Goal: Ask a question: Seek information or help from site administrators or community

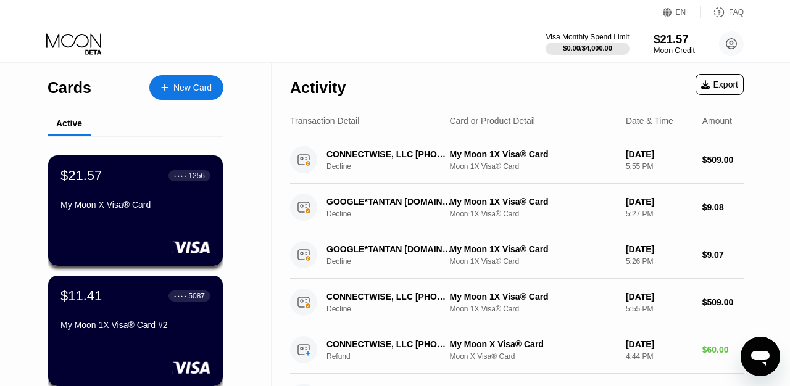
click at [680, 38] on div "$21.57" at bounding box center [674, 39] width 41 height 13
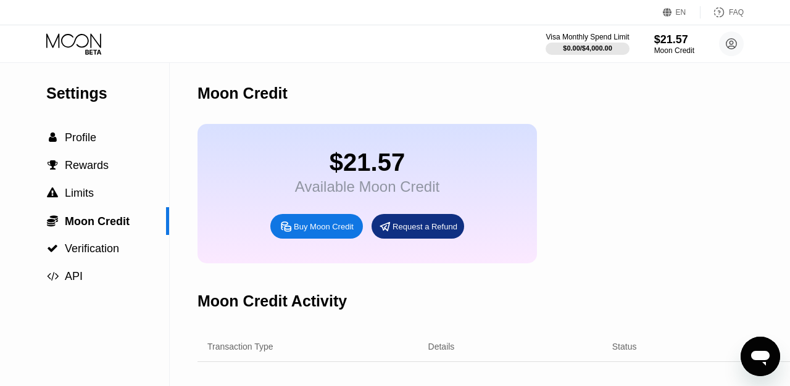
click at [373, 171] on div "$21.57" at bounding box center [367, 163] width 144 height 28
click at [414, 219] on div "Request a Refund" at bounding box center [418, 226] width 93 height 25
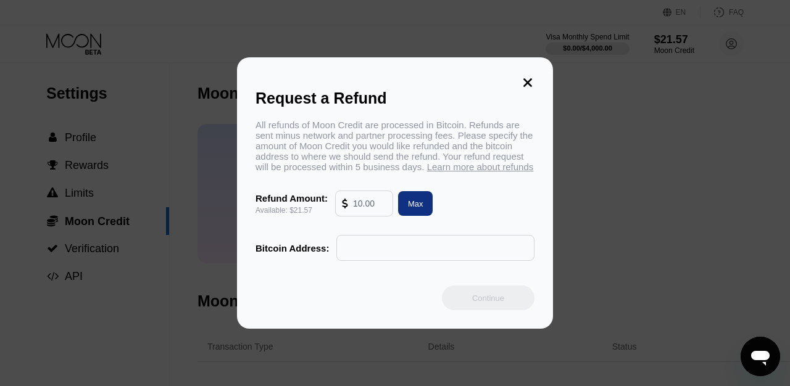
click at [528, 78] on icon at bounding box center [527, 82] width 9 height 9
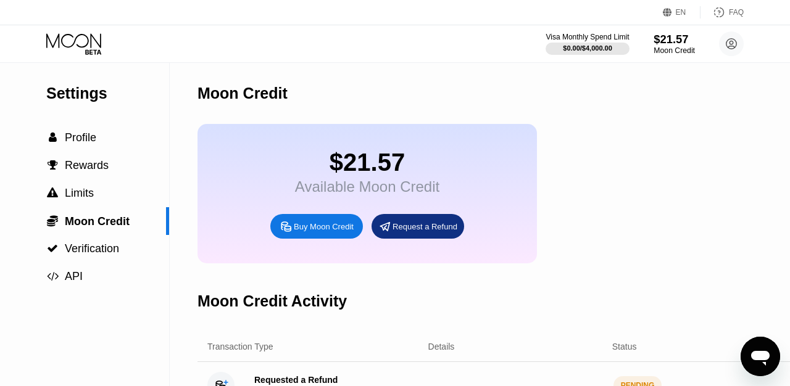
click at [670, 45] on div "$21.57" at bounding box center [674, 39] width 41 height 13
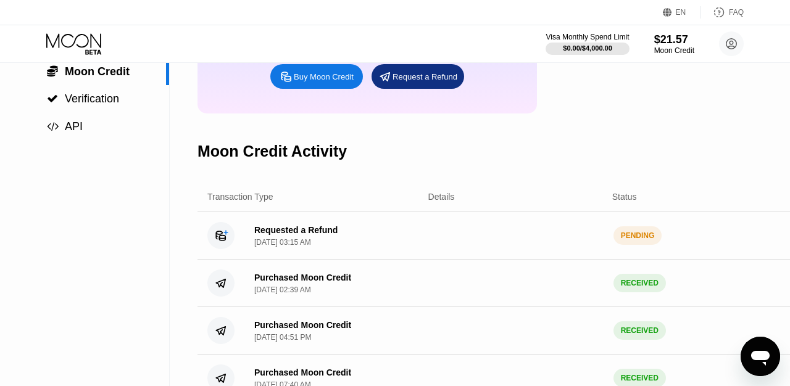
scroll to position [149, 0]
click at [307, 236] on div "Requested a Refund" at bounding box center [295, 231] width 83 height 10
click at [756, 358] on icon "Open messaging window" at bounding box center [760, 358] width 19 height 15
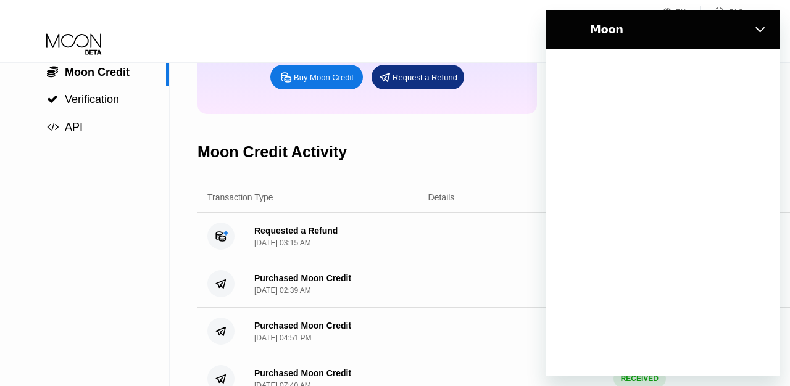
scroll to position [0, 0]
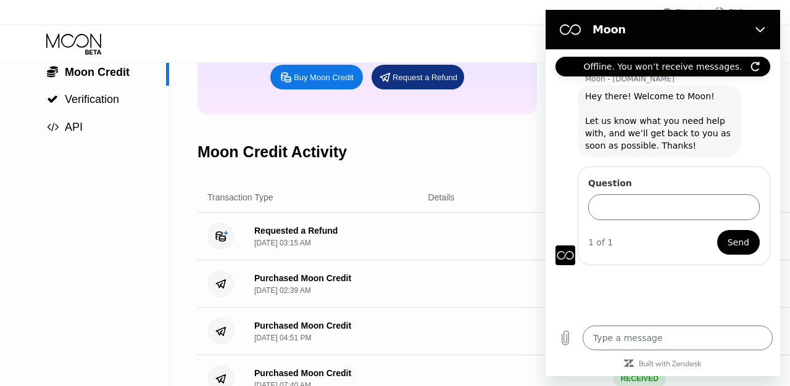
type textarea "x"
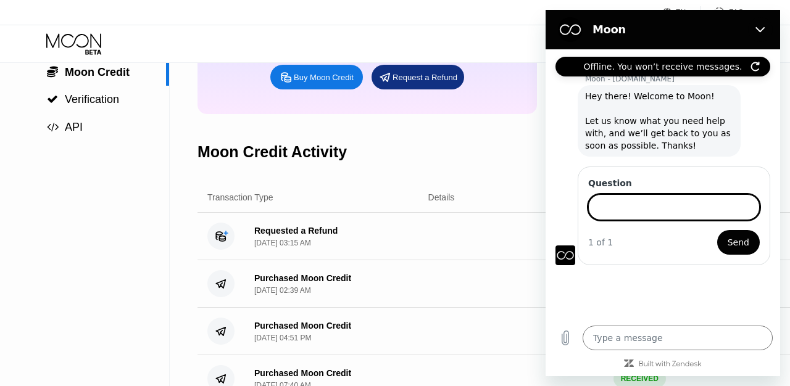
click at [644, 210] on input "Question" at bounding box center [674, 207] width 172 height 26
type input "refund request"
click at [736, 247] on span "Send" at bounding box center [739, 242] width 22 height 15
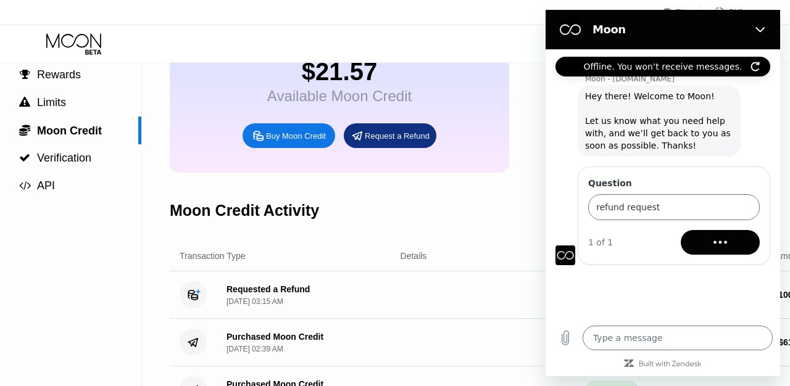
scroll to position [91, 52]
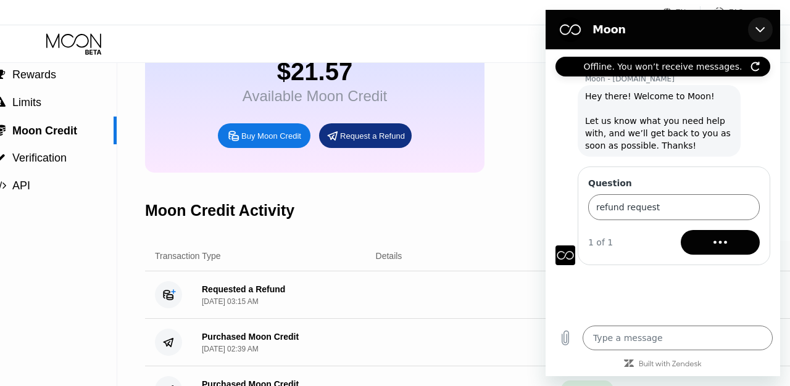
click at [765, 29] on icon "Close" at bounding box center [761, 30] width 10 height 10
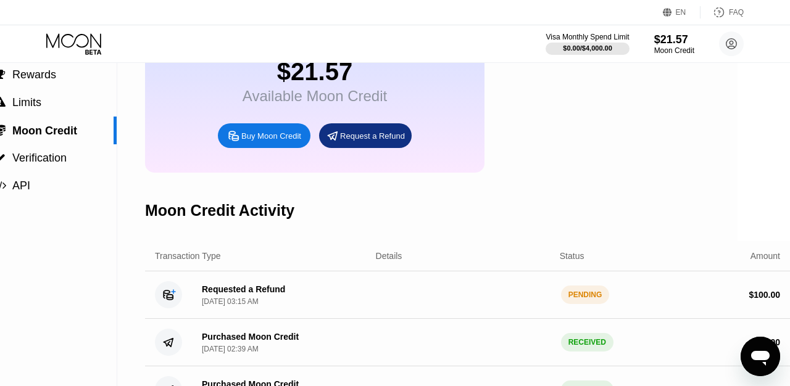
click at [764, 365] on icon "Open messaging window" at bounding box center [760, 357] width 22 height 22
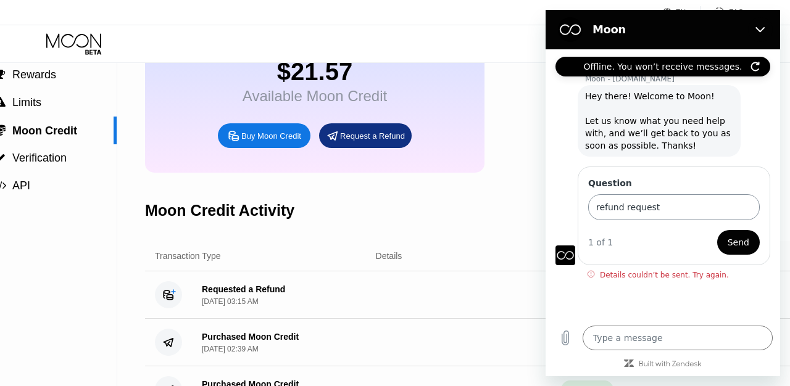
click at [719, 213] on input "refund request" at bounding box center [674, 207] width 172 height 26
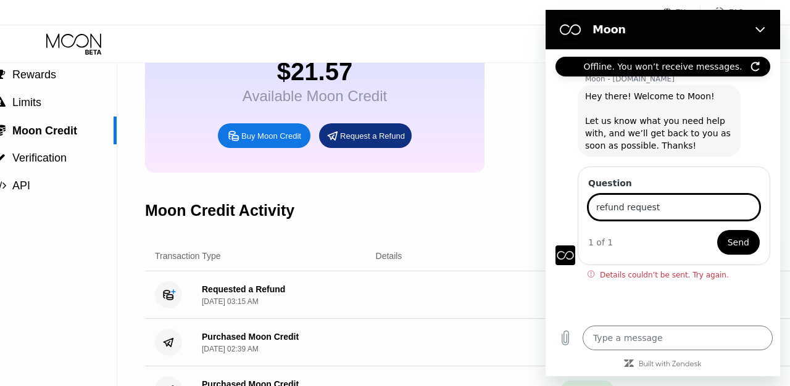
click at [743, 249] on span "Send" at bounding box center [739, 242] width 22 height 15
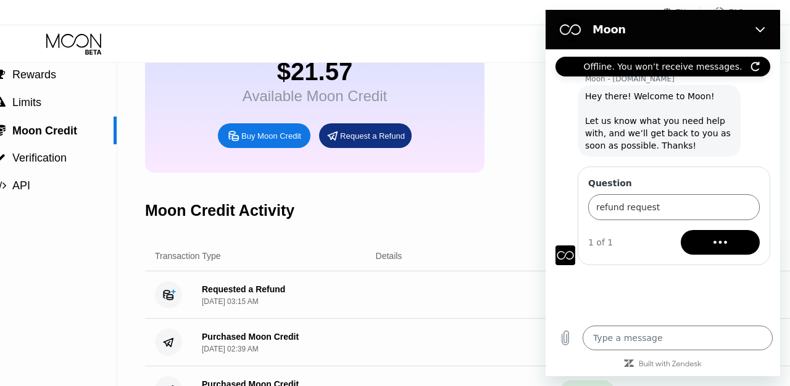
type textarea "x"
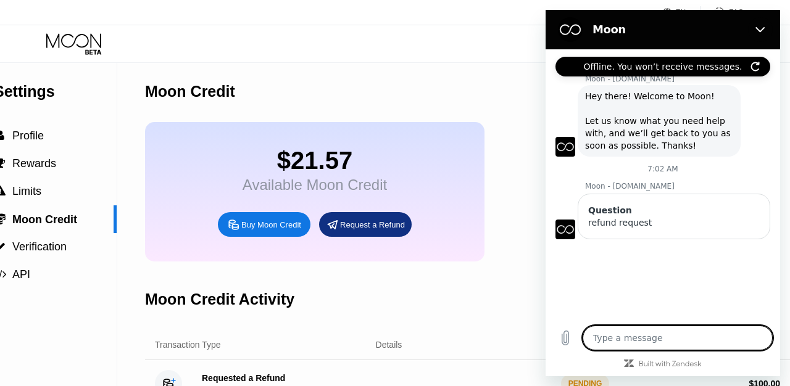
scroll to position [5, 52]
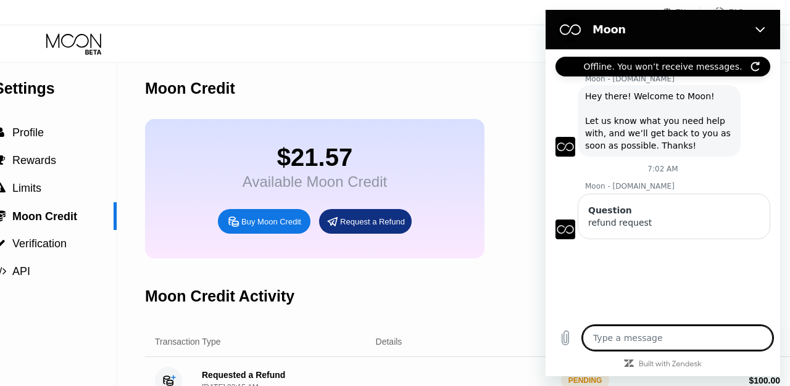
click at [652, 337] on textarea at bounding box center [678, 338] width 190 height 25
type textarea "i"
type textarea "x"
type textarea "i"
type textarea "x"
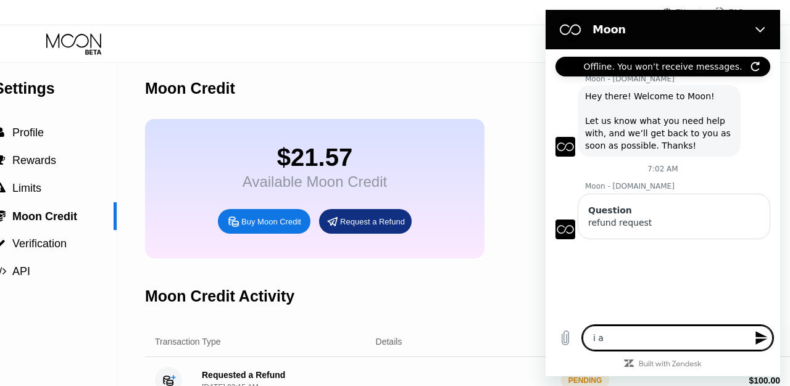
type textarea "i ah"
type textarea "x"
type textarea "i a"
type textarea "x"
type textarea "i"
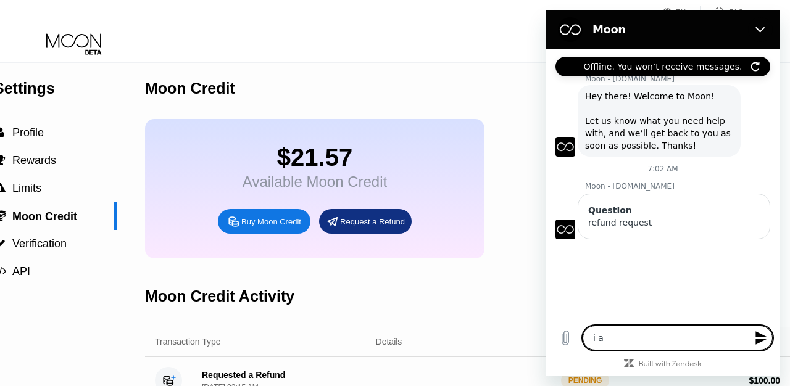
type textarea "x"
type textarea "i h"
type textarea "x"
type textarea "i ha"
type textarea "x"
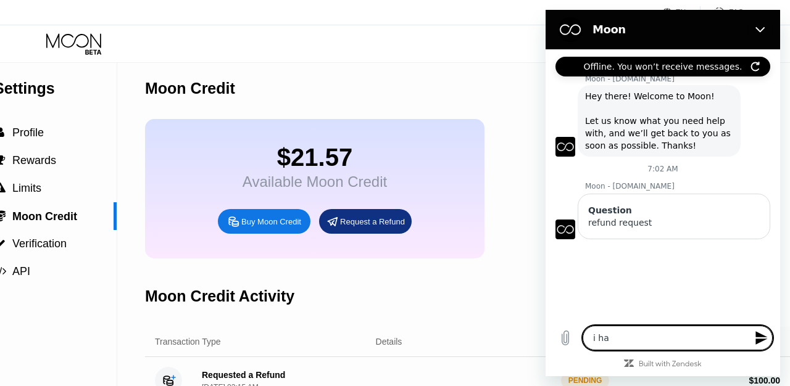
type textarea "i hav"
type textarea "x"
type textarea "i have"
type textarea "x"
type textarea "i have"
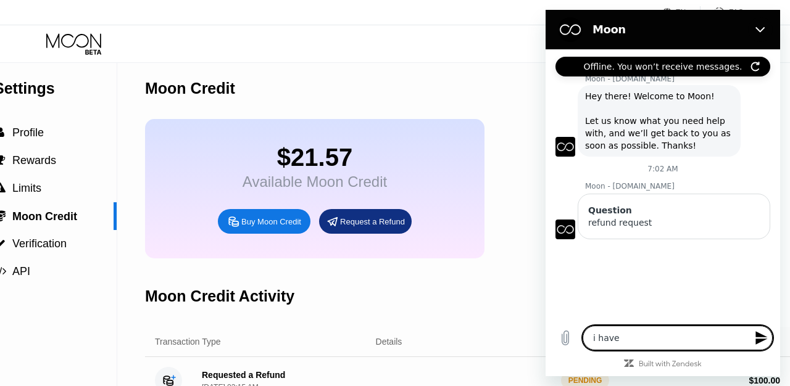
type textarea "x"
type textarea "i have p"
type textarea "x"
type textarea "i have pu"
type textarea "x"
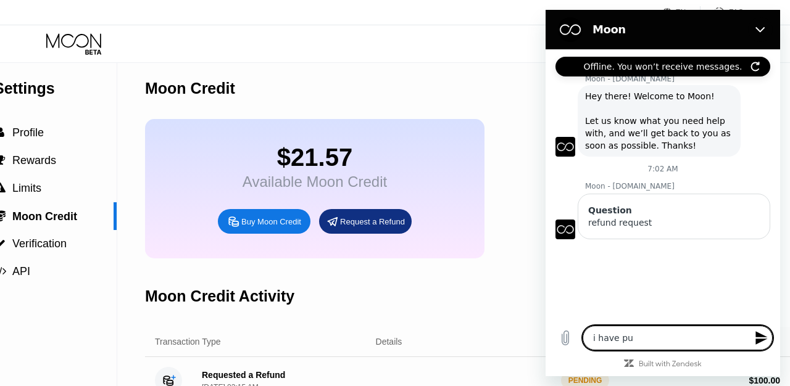
type textarea "i have put"
type textarea "x"
type textarea "i have putt"
type textarea "x"
type textarea "i have putti"
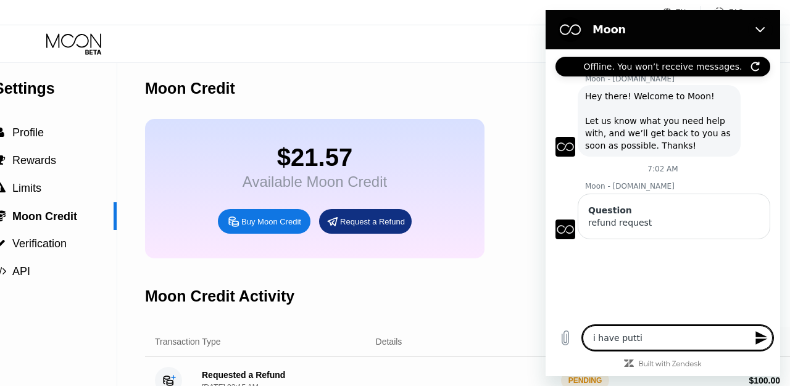
type textarea "x"
type textarea "i have puttin"
type textarea "x"
type textarea "i have putting"
type textarea "x"
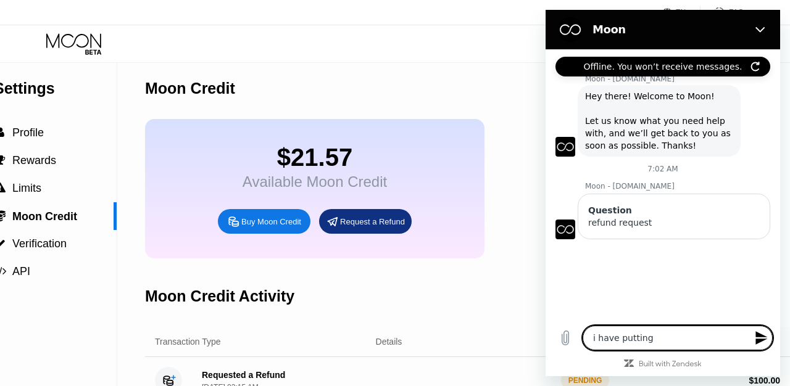
type textarea "i have putting"
type textarea "x"
type textarea "i have putting m"
type textarea "x"
type textarea "i have putting my"
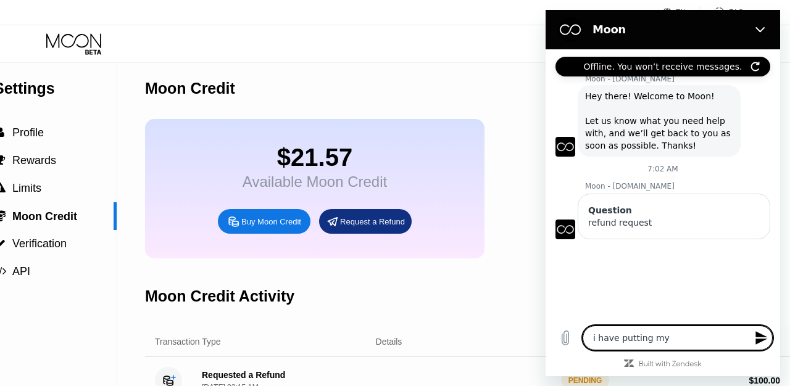
type textarea "x"
type textarea "i have putting my"
type textarea "x"
type textarea "i have putting my b"
type textarea "x"
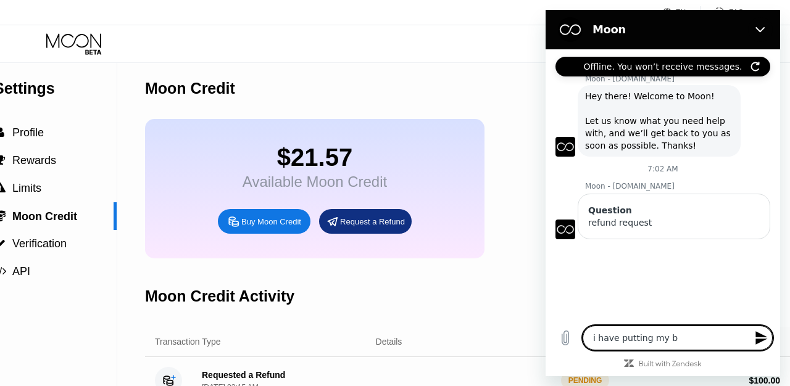
type textarea "i have putting my bi"
type textarea "x"
type textarea "i have putting my bit"
type textarea "x"
type textarea "i have putting my bitc"
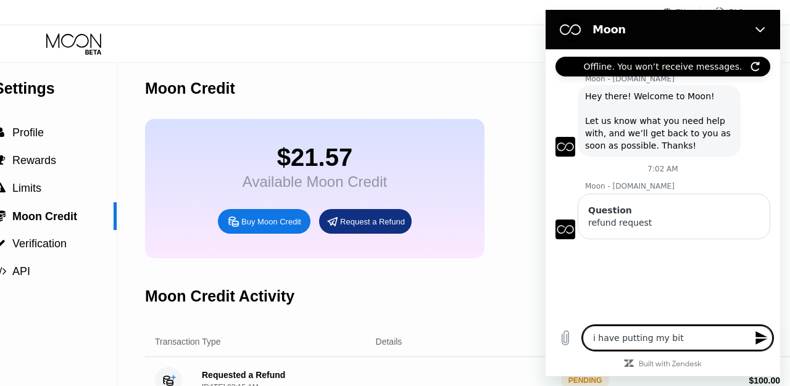
type textarea "x"
type textarea "i have putting my bitco"
type textarea "x"
type textarea "i have putting my bitcoi"
type textarea "x"
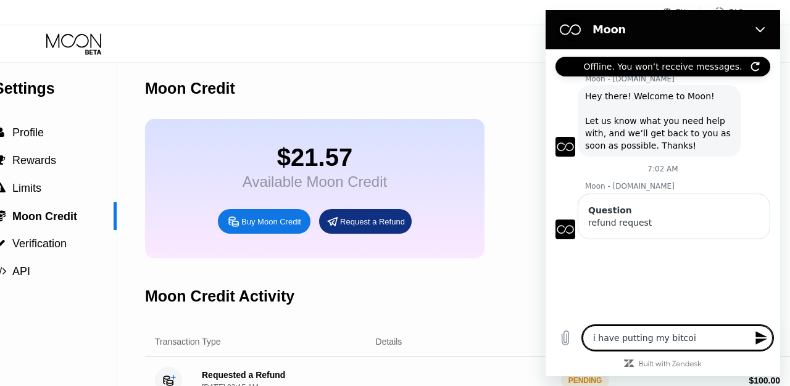
type textarea "i have putting my bitcoin"
type textarea "x"
type textarea "i have putting my bitcoin"
type textarea "x"
type textarea "i have putting my bitcoin w"
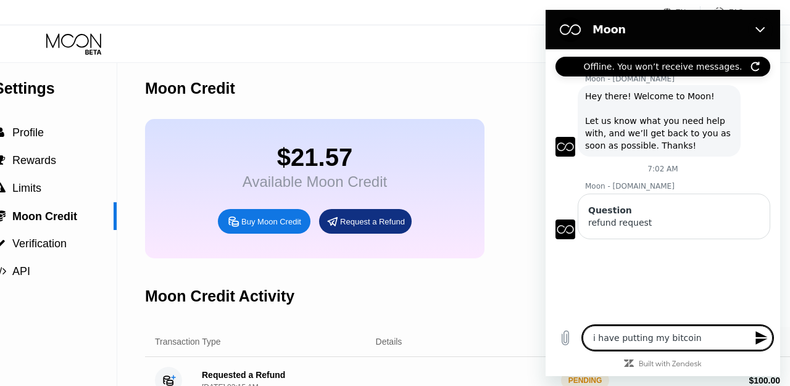
type textarea "x"
type textarea "i have putting my bitcoin wa"
type textarea "x"
type textarea "i have putting my bitcoin wal"
type textarea "x"
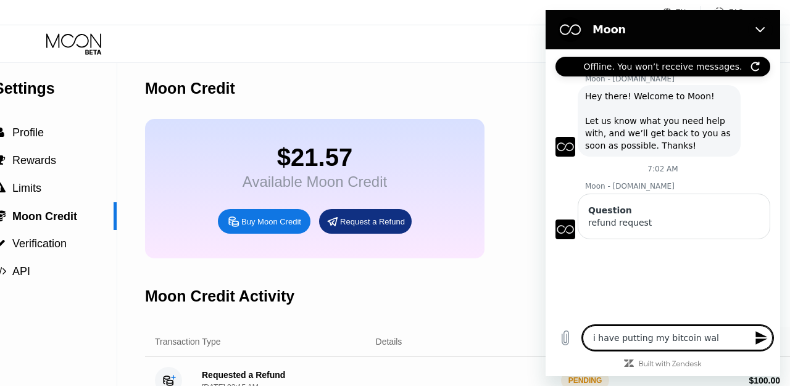
type textarea "i have putting my bitcoin wall"
type textarea "x"
type textarea "i have putting my bitcoin walle"
type textarea "x"
type textarea "i have putting my bitcoin waller"
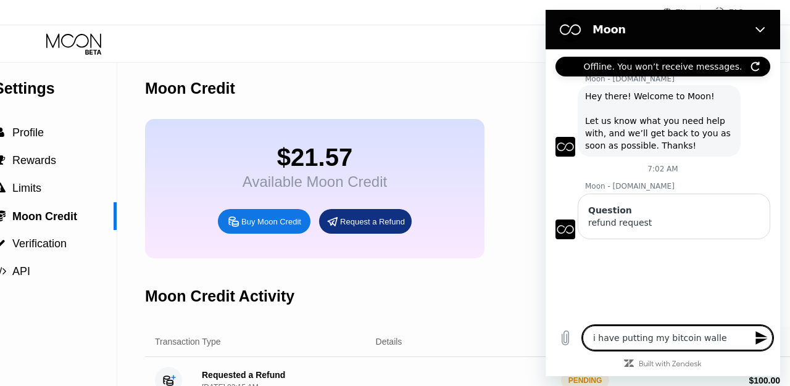
type textarea "x"
type textarea "i have putting my bitcoin wallert"
type textarea "x"
type textarea "i have putting my bitcoin wallert"
type textarea "x"
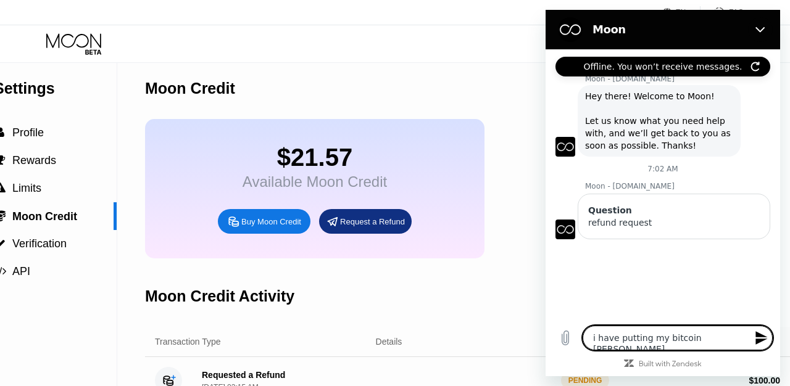
type textarea "i have putting my bitcoin wallert a"
type textarea "x"
type textarea "i have putting my bitcoin wallert an"
type textarea "x"
type textarea "i have putting my bitcoin wallert an"
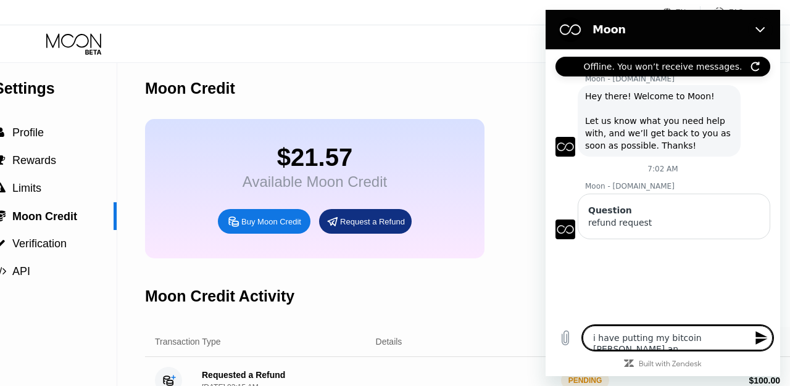
type textarea "x"
type textarea "i have putting my bitcoin wallert an"
type textarea "x"
type textarea "i have putting my bitcoin wallert and"
type textarea "x"
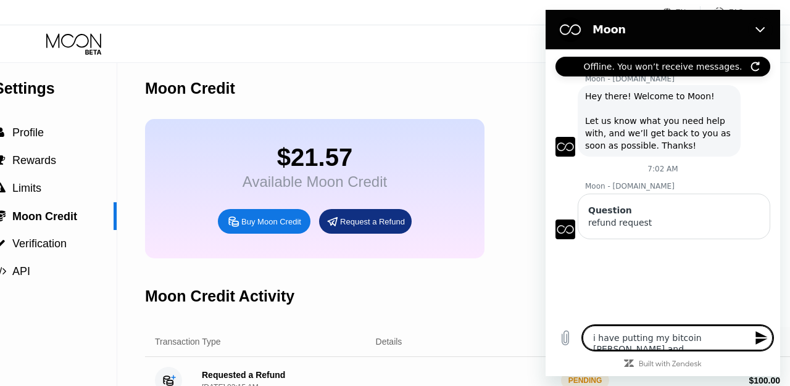
type textarea "i have putting my bitcoin wallert and"
type textarea "x"
type textarea "i have putting my bitcoin wallert and y"
type textarea "x"
type textarea "i have putting my bitcoin wallert and yo"
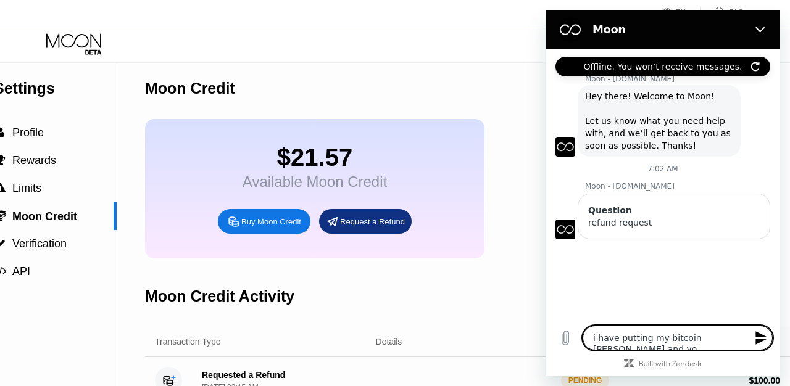
type textarea "x"
type textarea "i have putting my bitcoin wallert and you"
type textarea "x"
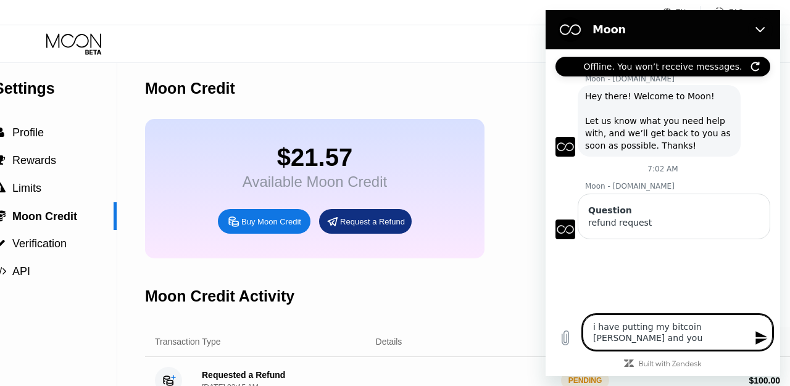
type textarea "i have putting my bitcoin wallert and you"
type textarea "x"
type textarea "i have putting my bitcoin wallert and you k"
type textarea "x"
type textarea "i have putting my bitcoin wallert and you kn"
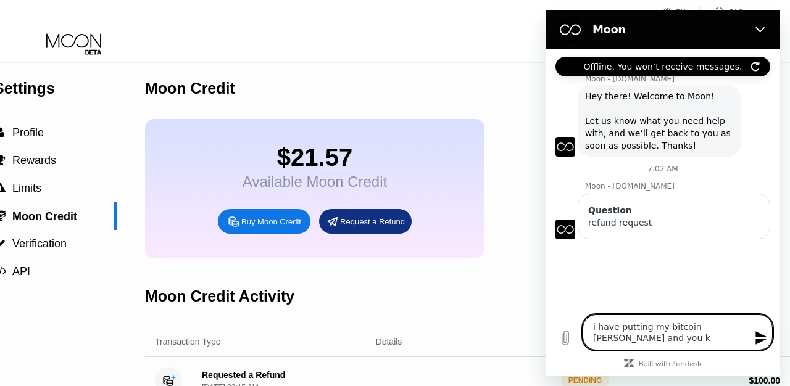
type textarea "x"
type textarea "i have putting my bitcoin wallert and you kno"
type textarea "x"
type textarea "i have putting my bitcoin wallert and you know"
type textarea "x"
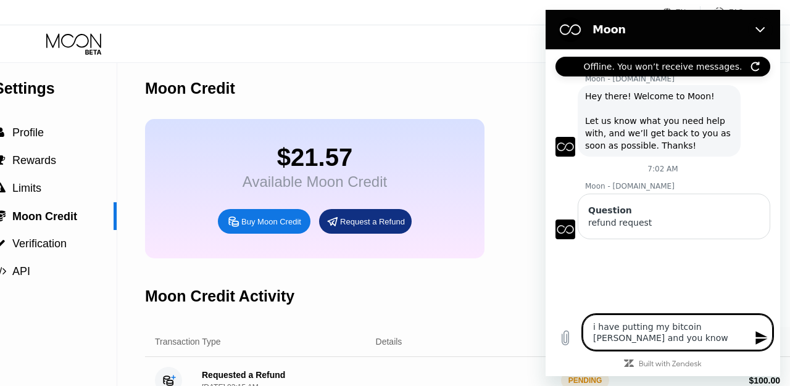
type textarea "i have putting my bitcoin wallert and you know"
type textarea "x"
type textarea "i have putting my bitcoin wallert and you know i"
type textarea "x"
type textarea "i have putting my bitcoin wallert and you know if"
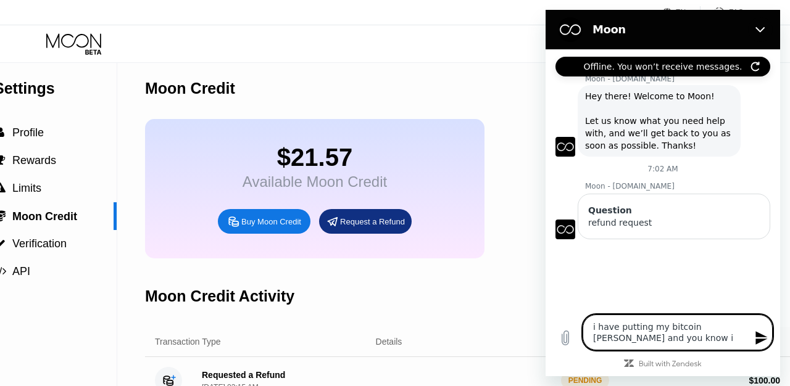
type textarea "x"
type textarea "i have putting my bitcoin wallert and you know if"
type textarea "x"
type textarea "i have putting my bitcoin wallert and you know if t"
type textarea "x"
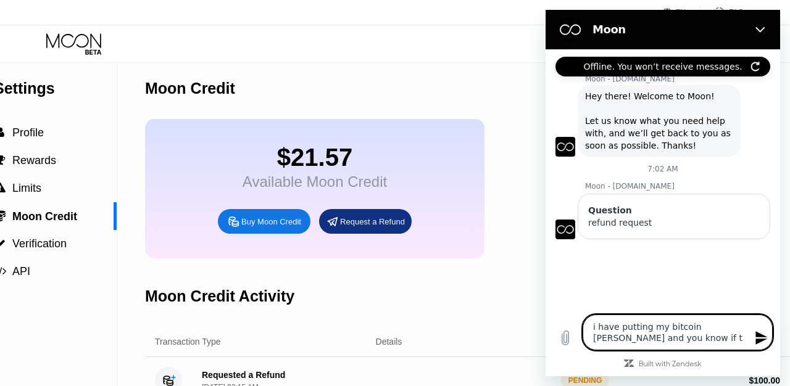
type textarea "i have putting my bitcoin wallert and you know if t"
type textarea "x"
type textarea "i have putting my bitcoin wallert and you know if t t"
type textarea "x"
type textarea "i have putting my bitcoin wallert and you know if t ta"
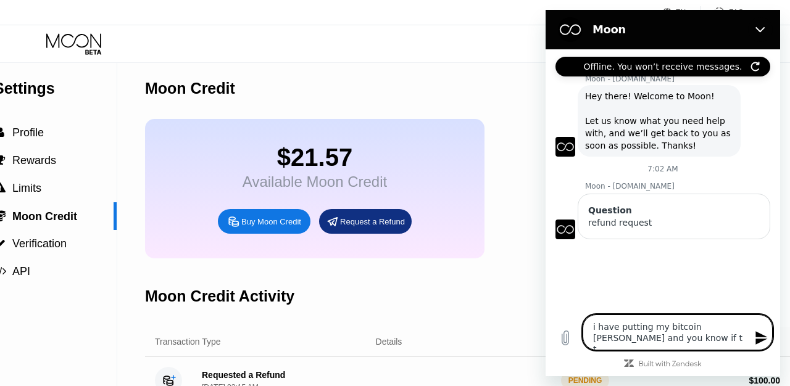
type textarea "x"
type textarea "i have putting my bitcoin wallert and you know if t t"
type textarea "x"
type textarea "i have putting my bitcoin wallert and you know if t"
type textarea "x"
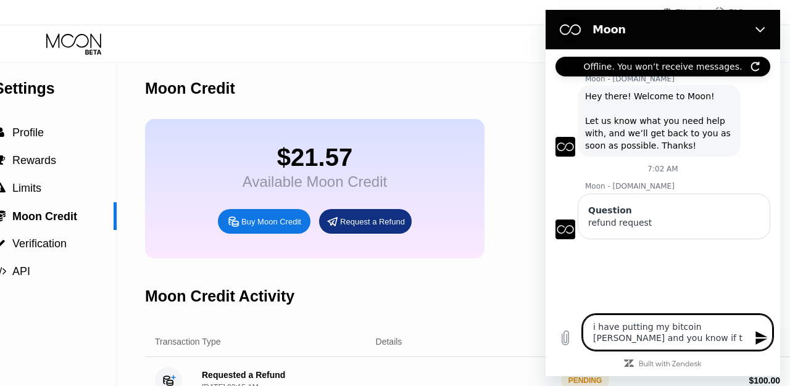
type textarea "i have putting my bitcoin wallert and you know if t"
type textarea "x"
type textarea "i have putting my bitcoin wallert and you know if ta"
type textarea "x"
type textarea "i have putting my bitcoin wallert and you know if tak"
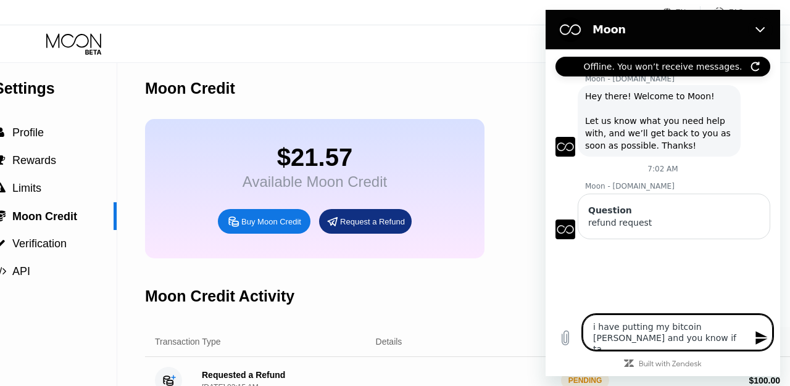
type textarea "x"
type textarea "i have putting my bitcoin wallert and you know if take"
type textarea "x"
type textarea "i have putting my bitcoin wallert and you know if takes"
type textarea "x"
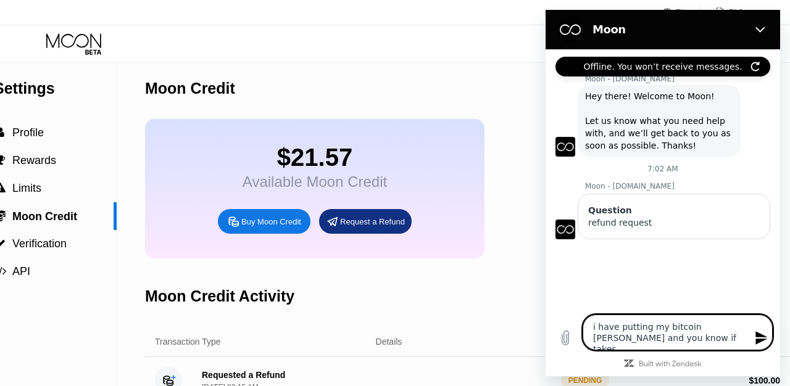
type textarea "i have putting my bitcoin wallert and you know if takes"
type textarea "x"
type textarea "i have putting my bitcoin wallert and you know if takes l"
type textarea "x"
type textarea "i have putting my bitcoin wallert and you know if takes lo"
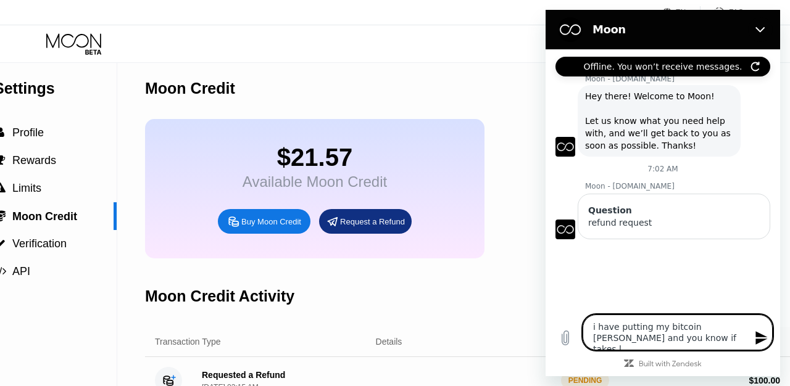
type textarea "x"
type textarea "i have putting my bitcoin wallert and you know if takes lon"
type textarea "x"
type textarea "i have putting my bitcoin wallert and you know if takes long"
type textarea "x"
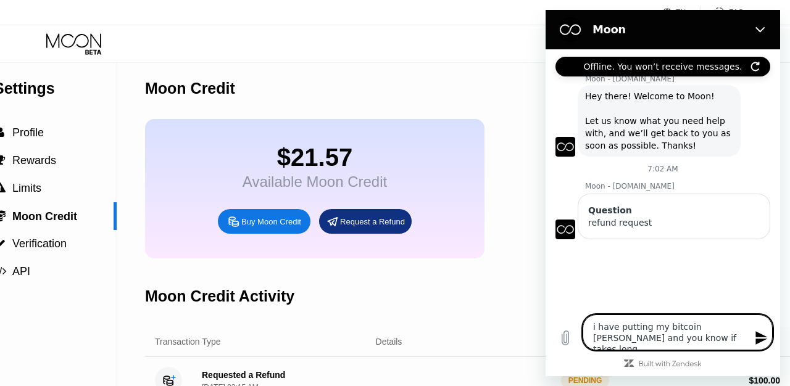
type textarea "i have putting my bitcoin wallert and you know if takes long"
type textarea "x"
type textarea "i have putting my bitcoin wallert and you know if takes long h"
type textarea "x"
type textarea "i have putting my bitcoin wallert and you know if takes long ho"
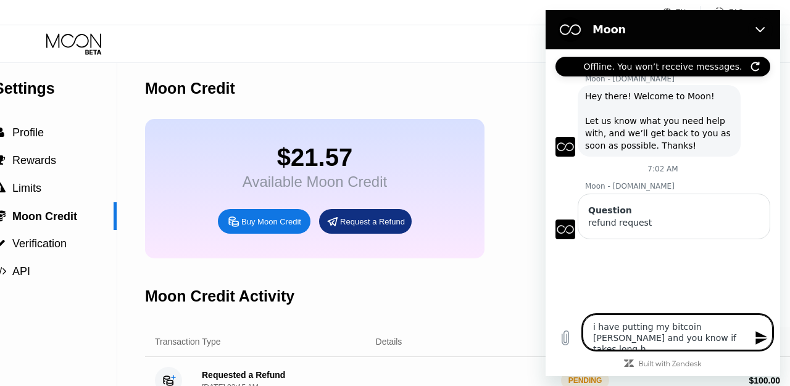
type textarea "x"
type textarea "i have putting my bitcoin wallert and you know if takes long hou"
type textarea "x"
type textarea "i have putting my bitcoin wallert and you know if takes long hour"
type textarea "x"
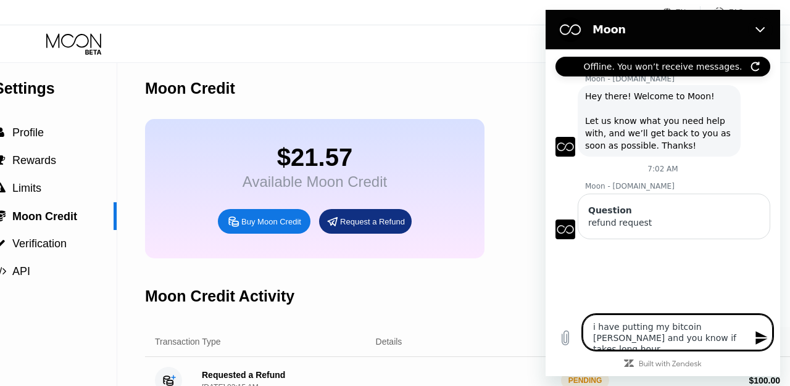
type textarea "i have putting my bitcoin wallert and you know if takes long hour,"
type textarea "x"
type textarea "i have putting my bitcoin wallert and you know if takes long hour,"
type textarea "x"
type textarea "i have putting my bitcoin wallert and you know if takes long hour, b"
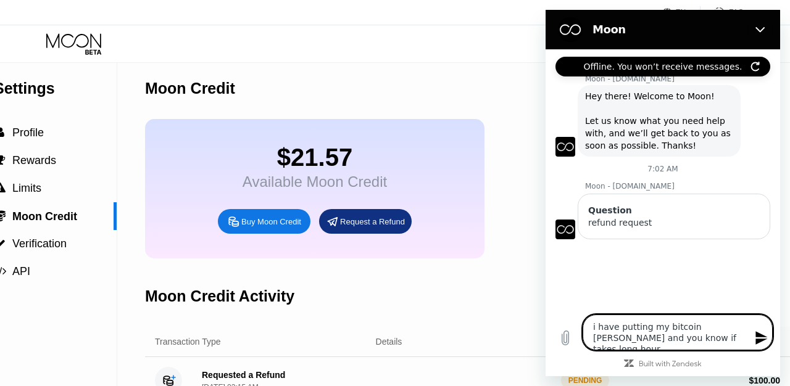
type textarea "x"
type textarea "i have putting my bitcoin wallert and you know if takes long hour, bi"
type textarea "x"
type textarea "i have putting my bitcoin wallert and you know if takes long hour, bit"
type textarea "x"
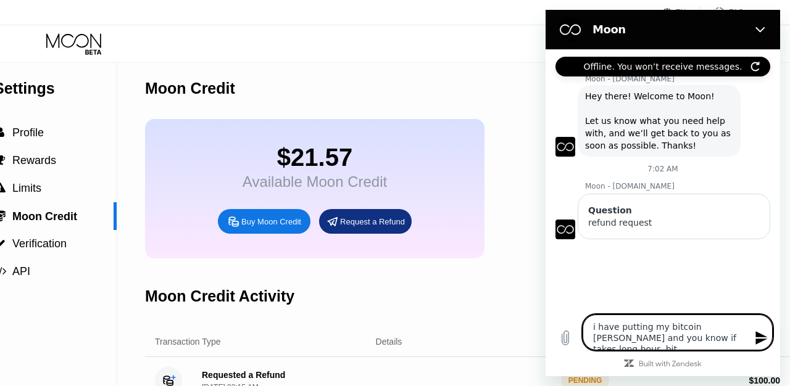
type textarea "i have putting my bitcoin wallert and you know if takes long hour, bitc"
type textarea "x"
type textarea "i have putting my bitcoin wallert and you know if takes long hour, bitco"
type textarea "x"
type textarea "i have putting my bitcoin wallert and you know if takes long hour, bitcoi"
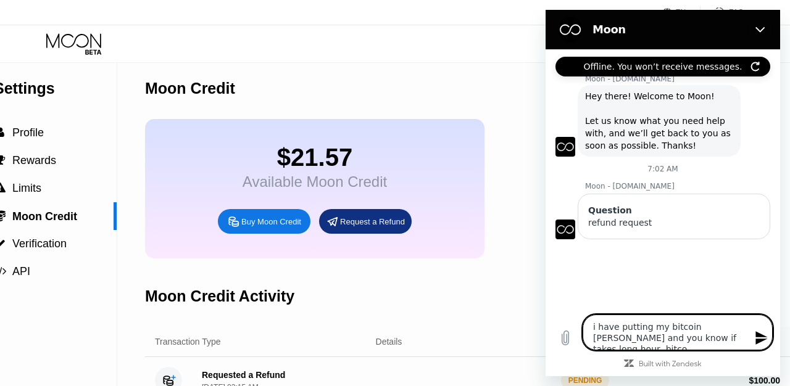
type textarea "x"
type textarea "i have putting my bitcoin wallert and you know if takes long hour, bitcoin"
type textarea "x"
type textarea "i have putting my bitcoin wallert and you know if takes long hour, bitcoin"
type textarea "x"
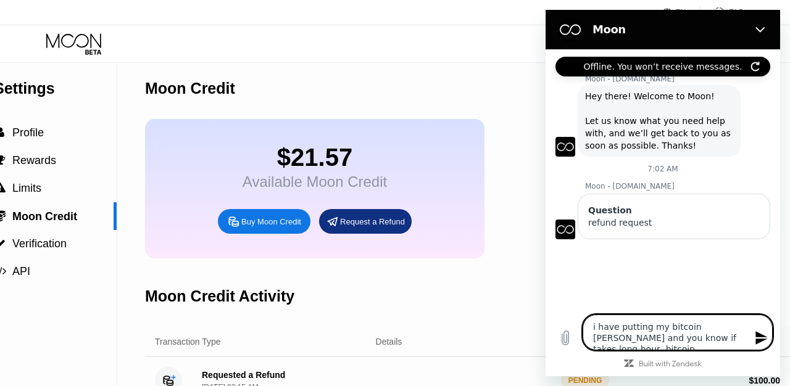
type textarea "i have putting my bitcoin wallert and you know if takes long hour, bitcoin w"
type textarea "x"
type textarea "i have putting my bitcoin wallert and you know if takes long hour, bitcoin wa"
type textarea "x"
type textarea "i have putting my bitcoin wallert and you know if takes long hour, bitcoin wal"
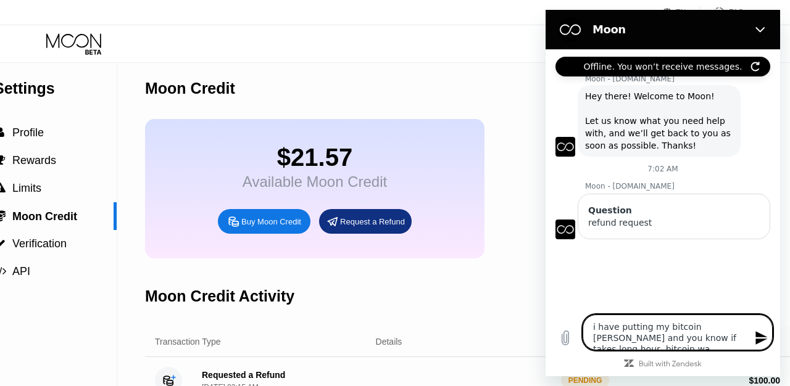
type textarea "x"
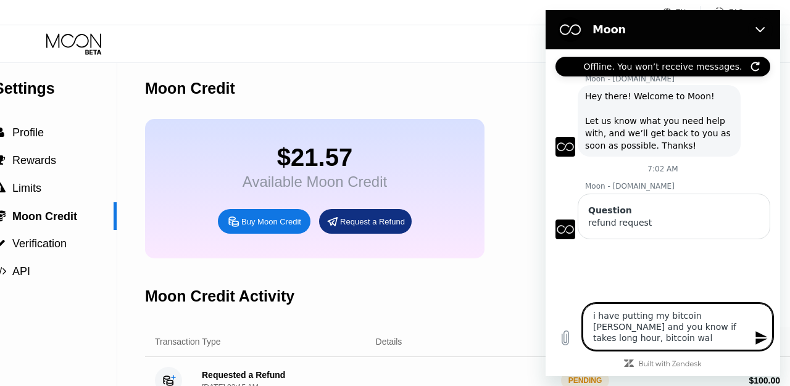
type textarea "i have putting my bitcoin wallert and you know if takes long hour, bitcoin wall"
type textarea "x"
type textarea "i have putting my bitcoin wallert and you know if takes long hour, bitcoin walle"
type textarea "x"
type textarea "i have putting my bitcoin wallert and you know if takes long hour, bitcoin wall…"
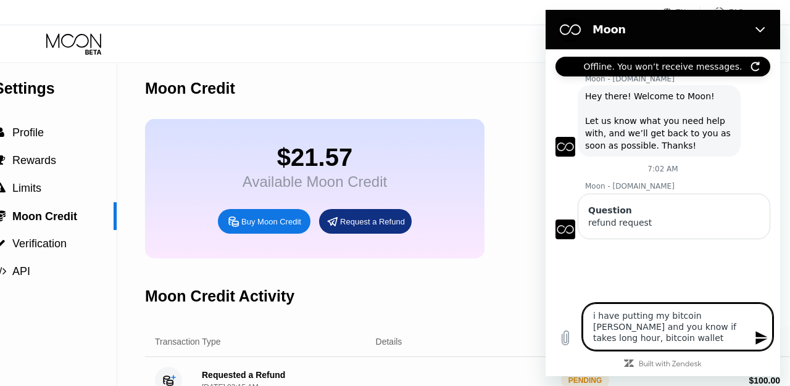
type textarea "x"
type textarea "i have putting my bitcoin wallert and you know if takes long hour, bitcoin wall…"
type textarea "x"
type textarea "i have putting my bitcoin wallert and you know if takes long hour, bitcoin wall…"
type textarea "x"
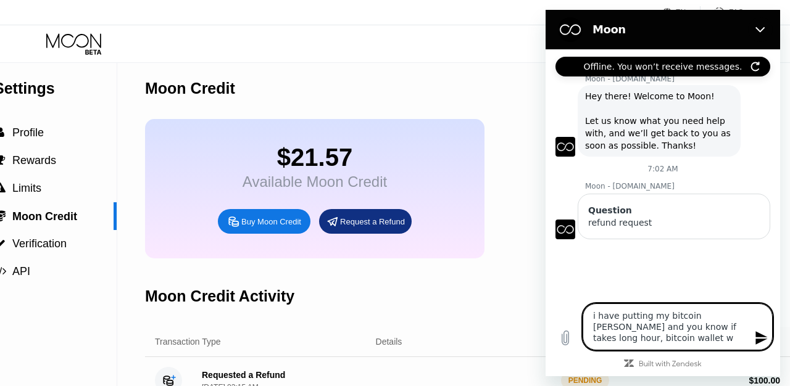
type textarea "i have putting my bitcoin wallert and you know if takes long hour, bitcoin wall…"
type textarea "x"
type textarea "i have putting my bitcoin wallert and you know if takes long hour, bitcoin wall…"
type textarea "x"
type textarea "i have putting my bitcoin wallert and you know if takes long hour, bitcoin wall…"
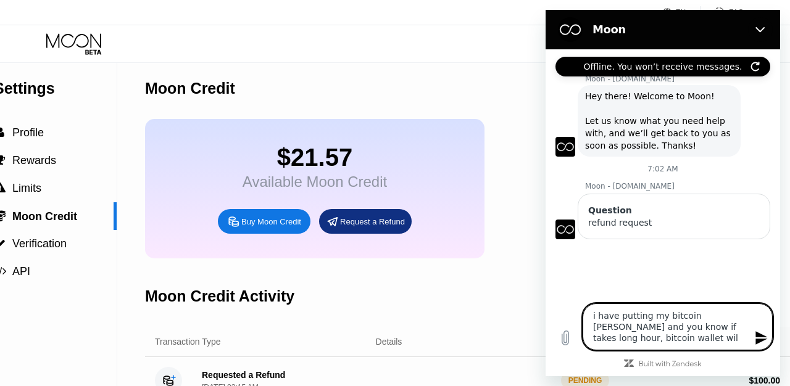
type textarea "x"
type textarea "i have putting my bitcoin wallert and you know if takes long hour, bitcoin wall…"
type textarea "x"
type textarea "i have putting my bitcoin wallert and you know if takes long hour, bitcoin wall…"
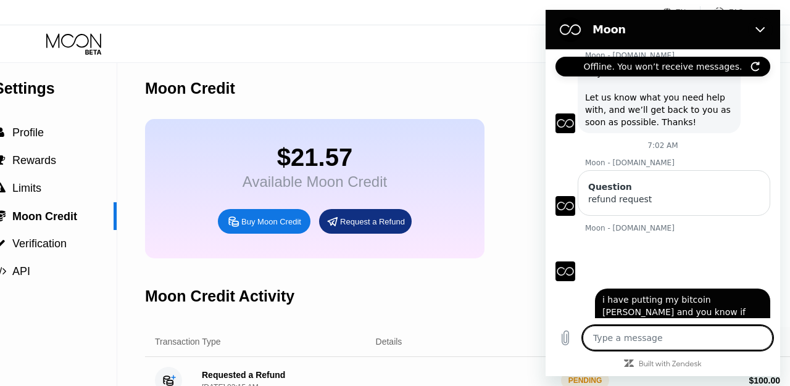
scroll to position [55, 0]
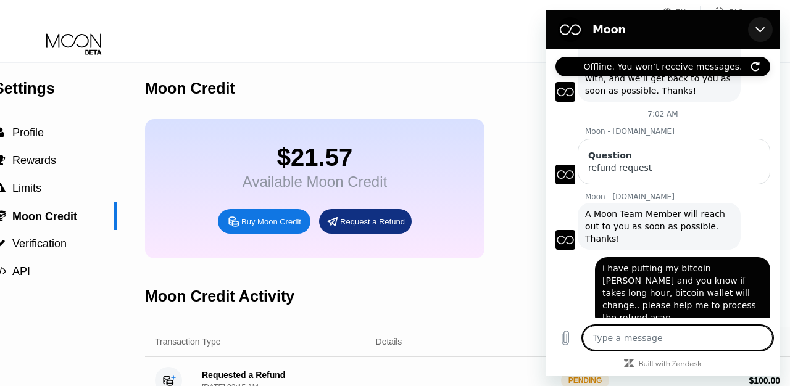
click at [766, 26] on button "Close" at bounding box center [760, 29] width 25 height 25
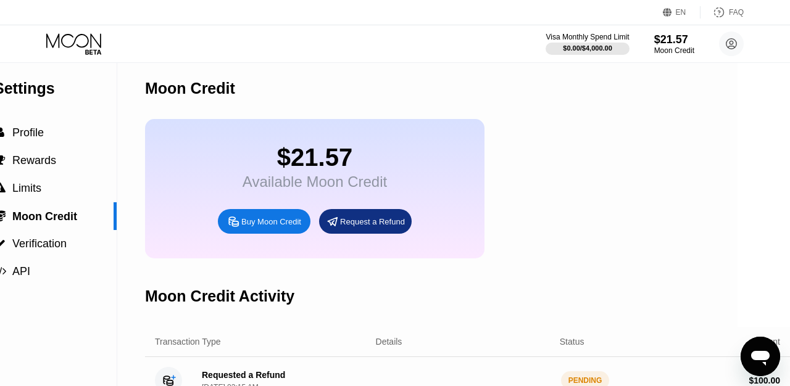
click at [753, 349] on icon "Open messaging window" at bounding box center [760, 357] width 22 height 22
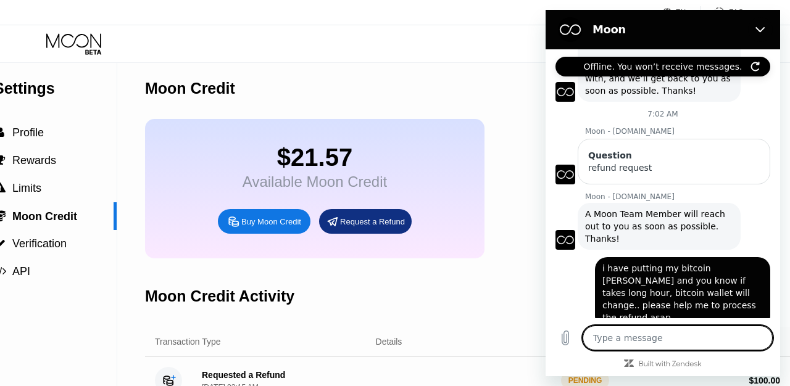
click at [730, 33] on h2 "Moon" at bounding box center [668, 29] width 151 height 15
click at [764, 30] on icon "Close" at bounding box center [761, 30] width 10 height 10
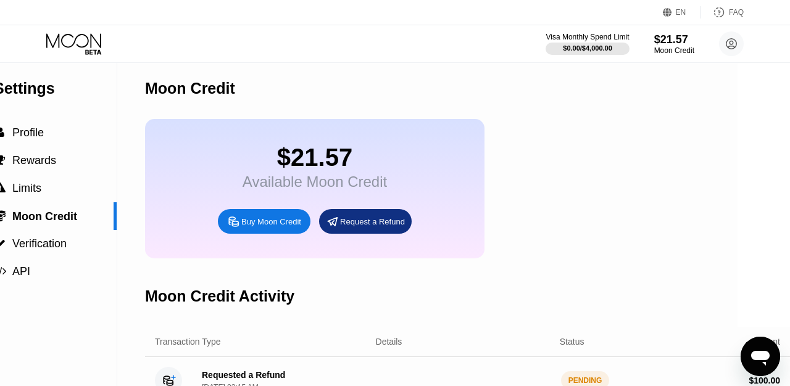
scroll to position [0, 52]
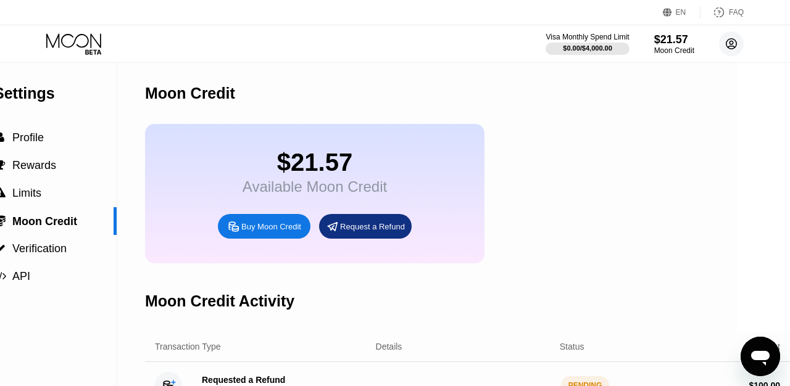
click at [729, 50] on circle at bounding box center [731, 43] width 25 height 25
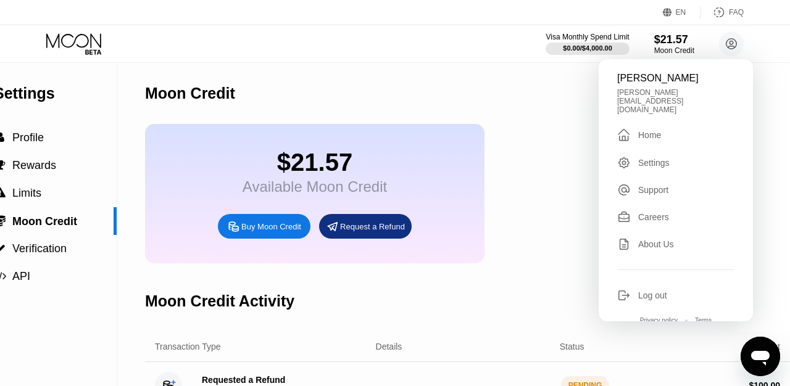
click at [638, 185] on div "Support" at bounding box center [653, 190] width 30 height 10
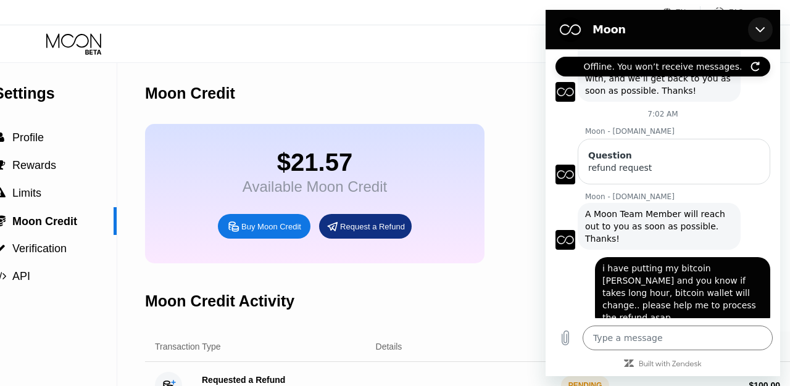
click at [761, 30] on icon "Close" at bounding box center [760, 30] width 9 height 6
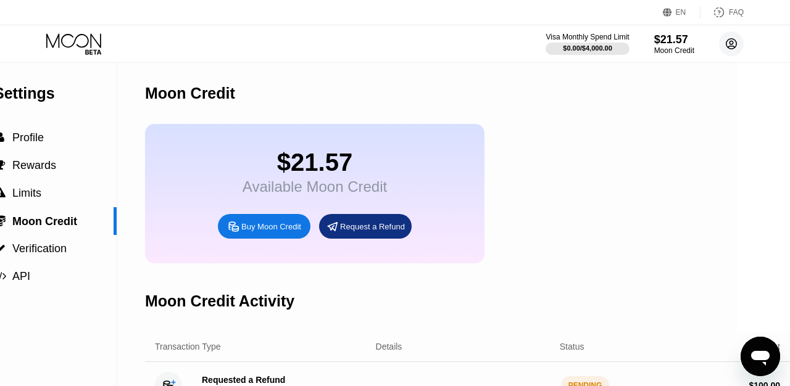
click at [732, 46] on circle at bounding box center [731, 43] width 25 height 25
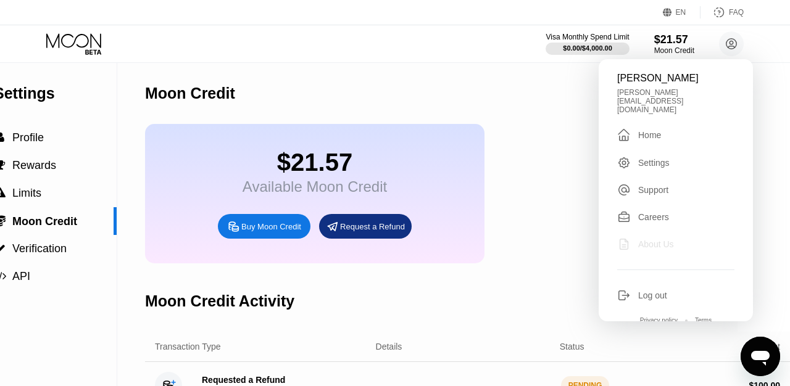
click at [656, 240] on div "About Us" at bounding box center [656, 245] width 36 height 10
click at [661, 240] on div "About Us" at bounding box center [656, 245] width 36 height 10
click at [764, 359] on icon "Open messaging window" at bounding box center [760, 358] width 19 height 15
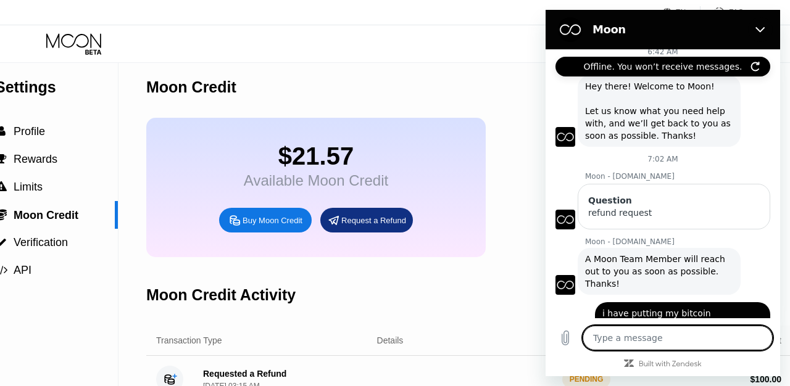
scroll to position [55, 0]
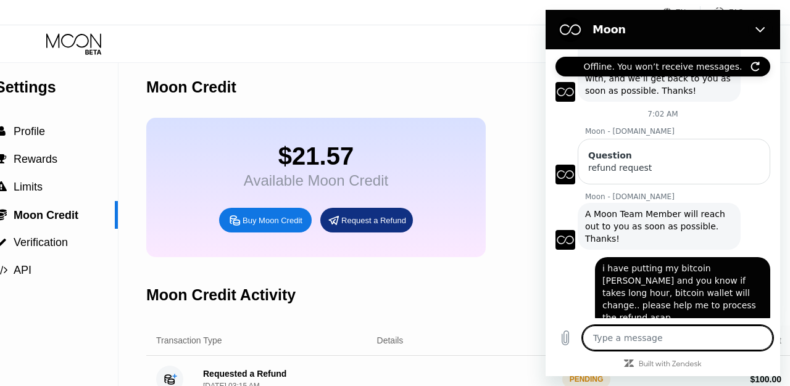
click at [762, 68] on div "Offline. You won’t receive messages." at bounding box center [663, 67] width 215 height 20
click at [756, 67] on icon "Refresh connection" at bounding box center [756, 67] width 10 height 10
